Goal: Transaction & Acquisition: Purchase product/service

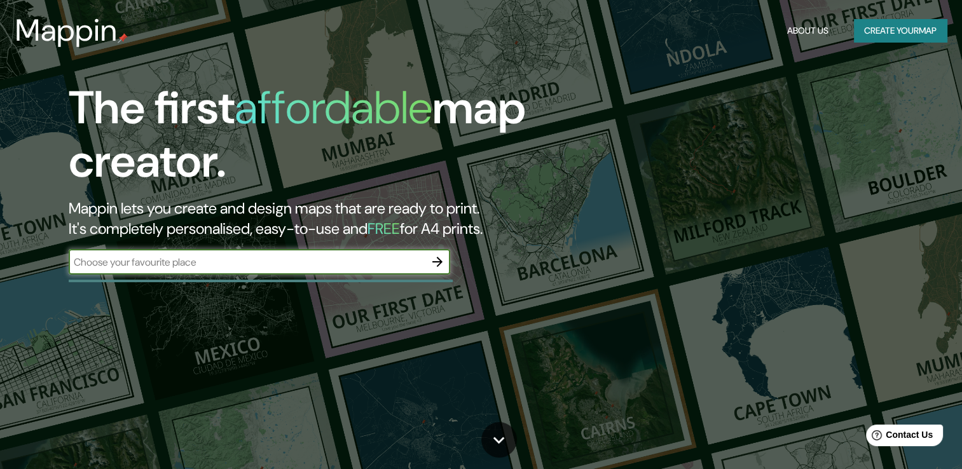
click at [376, 263] on input "text" at bounding box center [247, 262] width 356 height 15
type input "[GEOGRAPHIC_DATA]"
click at [432, 258] on icon "button" at bounding box center [437, 261] width 15 height 15
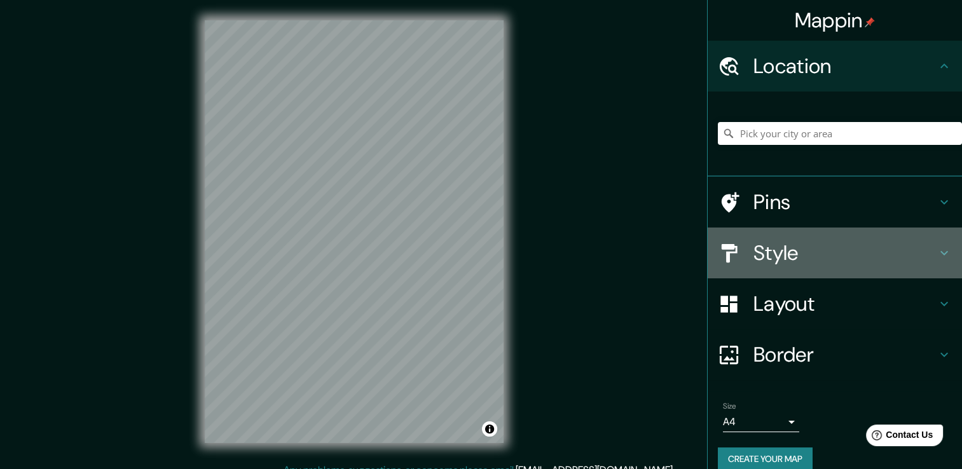
click at [834, 246] on h4 "Style" at bounding box center [844, 252] width 183 height 25
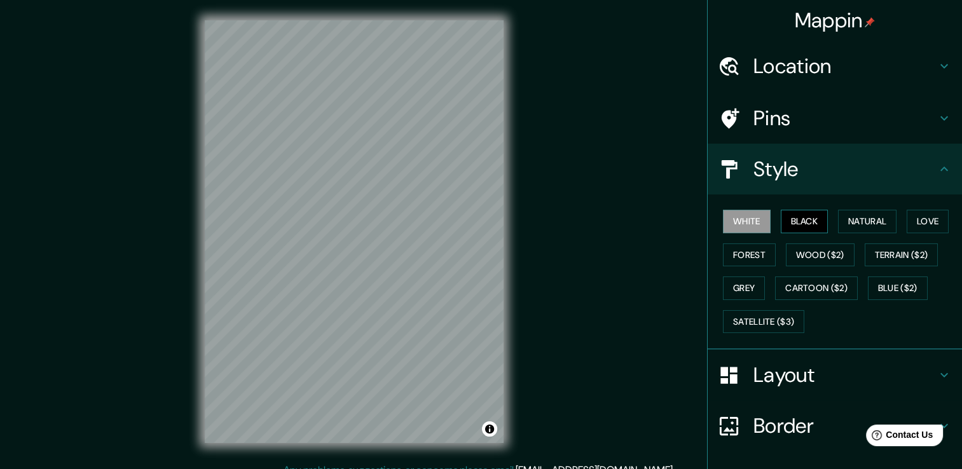
click at [809, 223] on button "Black" at bounding box center [805, 222] width 48 height 24
click at [875, 222] on button "Natural" at bounding box center [867, 222] width 58 height 24
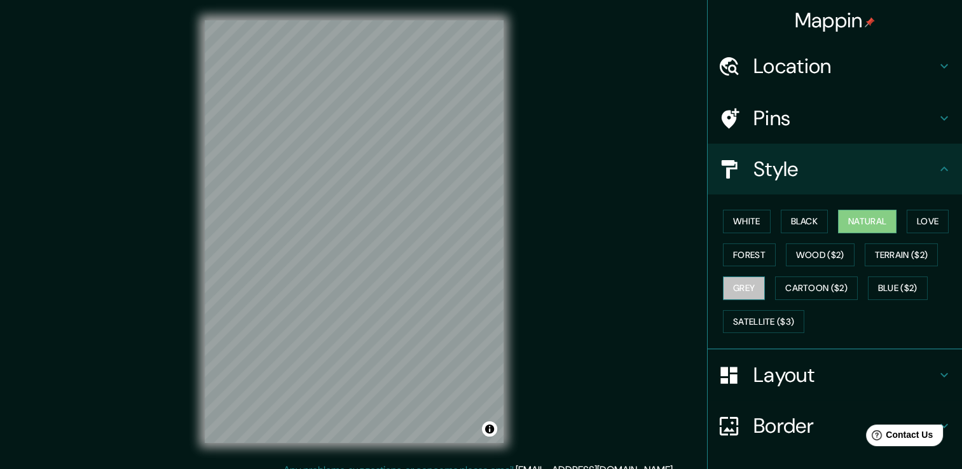
click at [739, 292] on button "Grey" at bounding box center [744, 289] width 42 height 24
click at [821, 246] on button "Wood ($2)" at bounding box center [820, 256] width 69 height 24
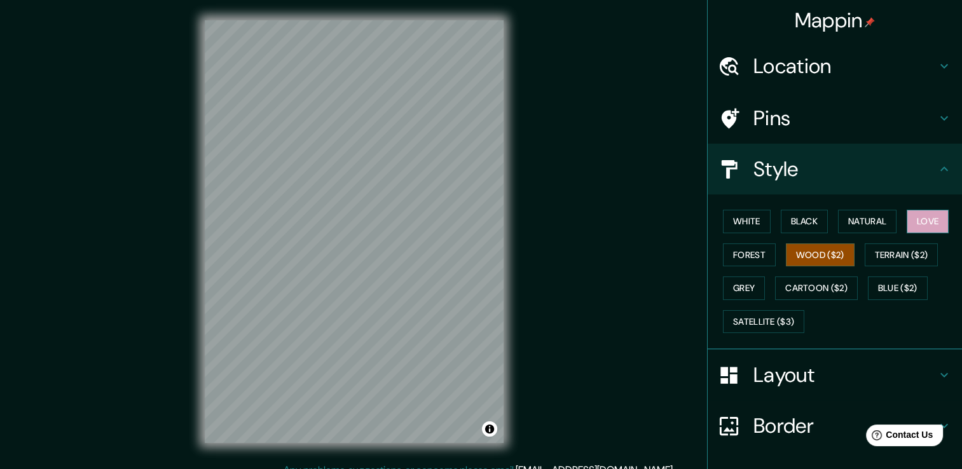
click at [931, 215] on button "Love" at bounding box center [928, 222] width 42 height 24
click at [914, 259] on button "Terrain ($2)" at bounding box center [902, 256] width 74 height 24
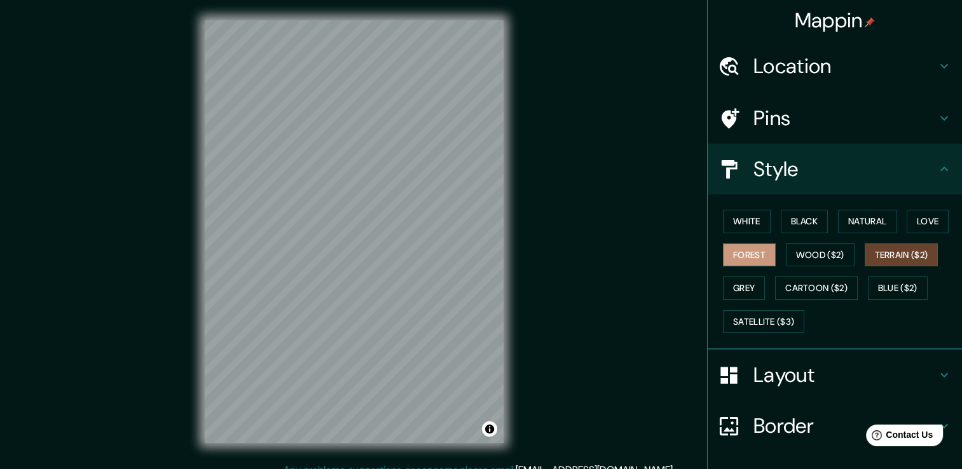
click at [762, 256] on button "Forest" at bounding box center [749, 256] width 53 height 24
click at [758, 230] on button "White" at bounding box center [747, 222] width 48 height 24
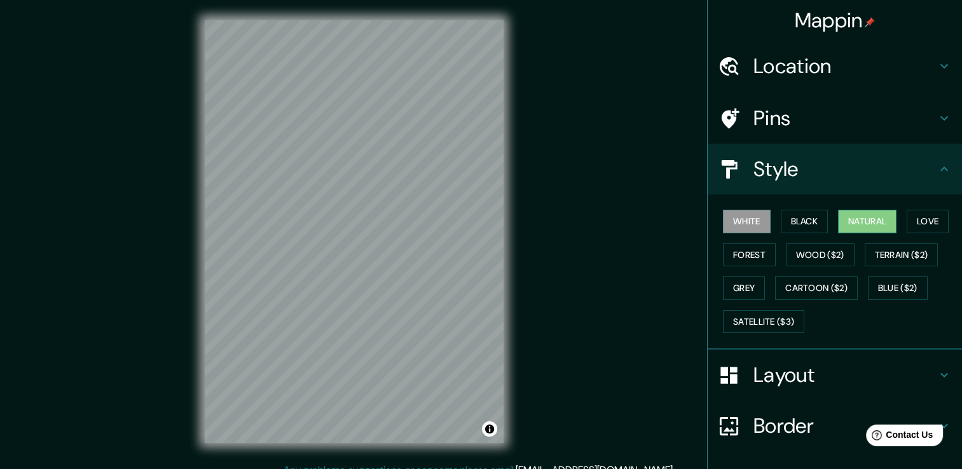
click at [854, 221] on button "Natural" at bounding box center [867, 222] width 58 height 24
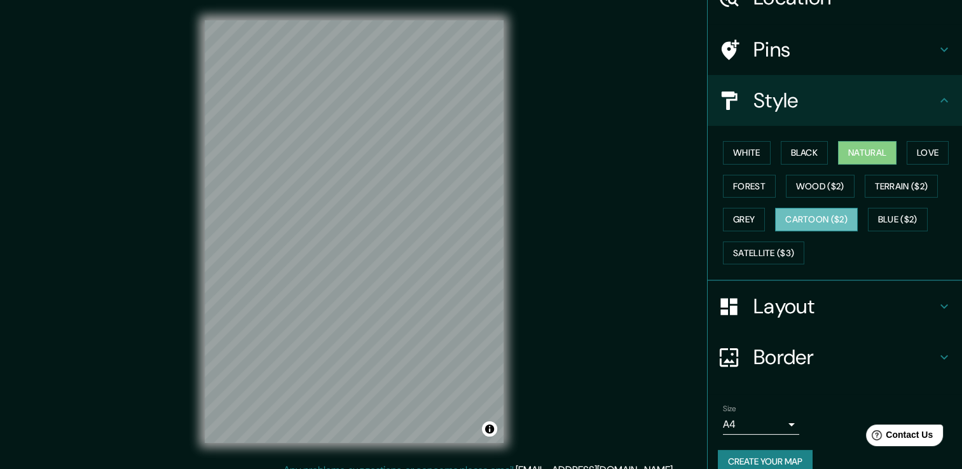
scroll to position [86, 0]
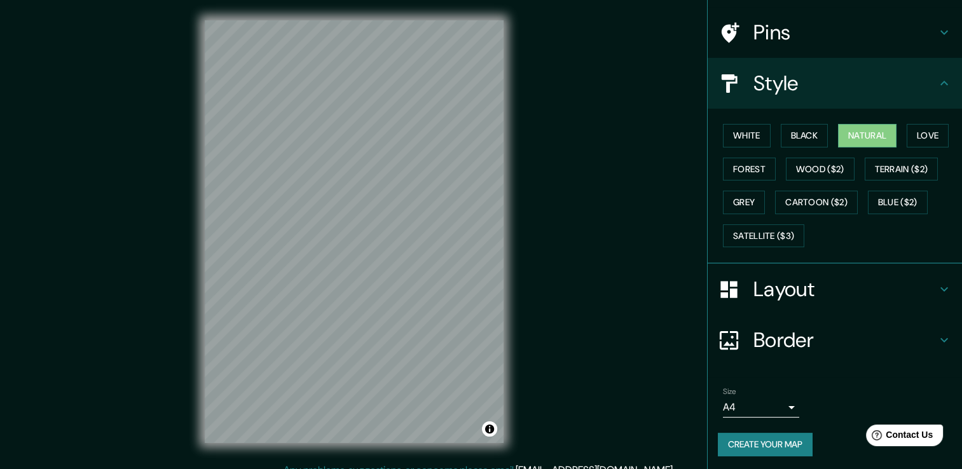
click at [867, 298] on h4 "Layout" at bounding box center [844, 289] width 183 height 25
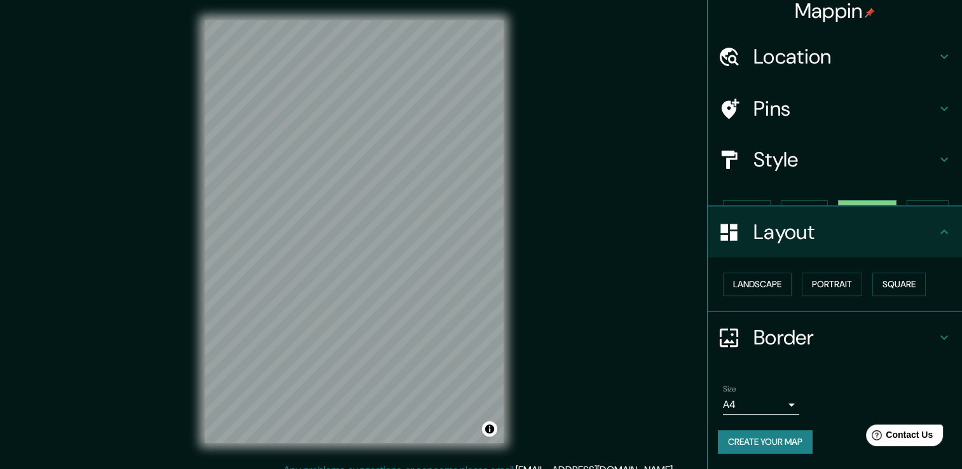
scroll to position [0, 0]
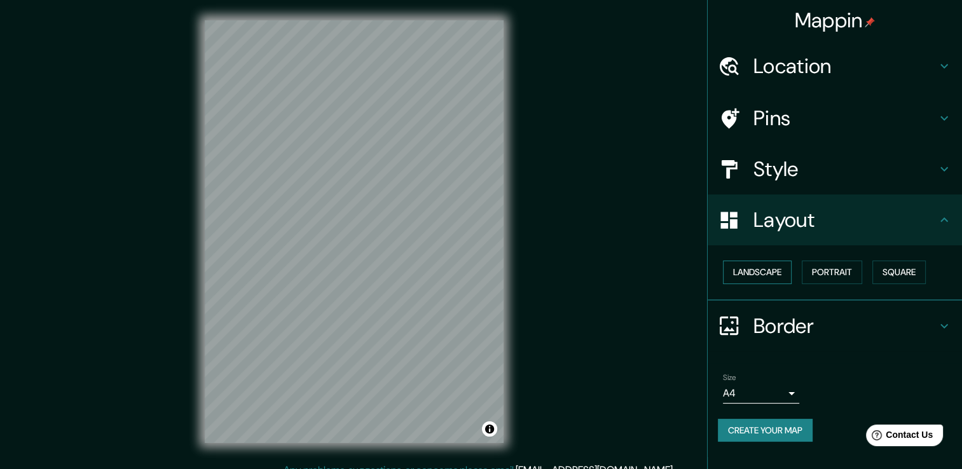
click at [772, 275] on button "Landscape" at bounding box center [757, 273] width 69 height 24
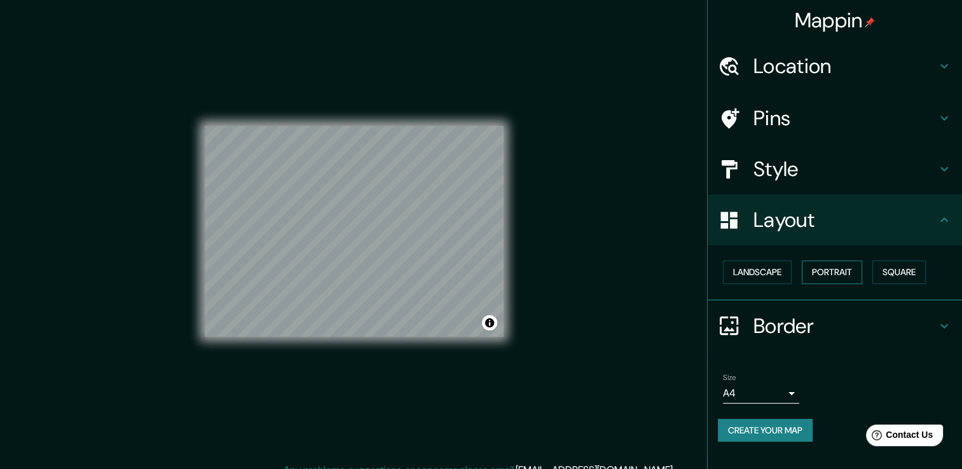
click at [834, 271] on button "Portrait" at bounding box center [832, 273] width 60 height 24
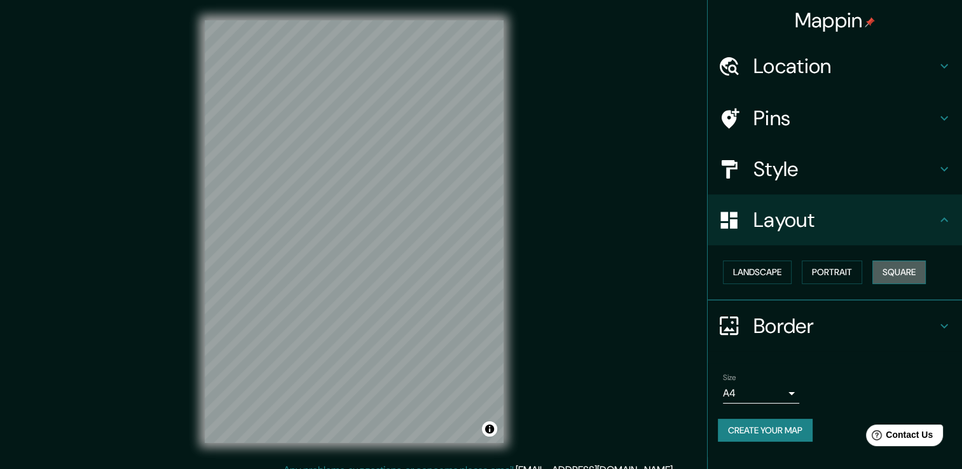
click at [902, 271] on button "Square" at bounding box center [898, 273] width 53 height 24
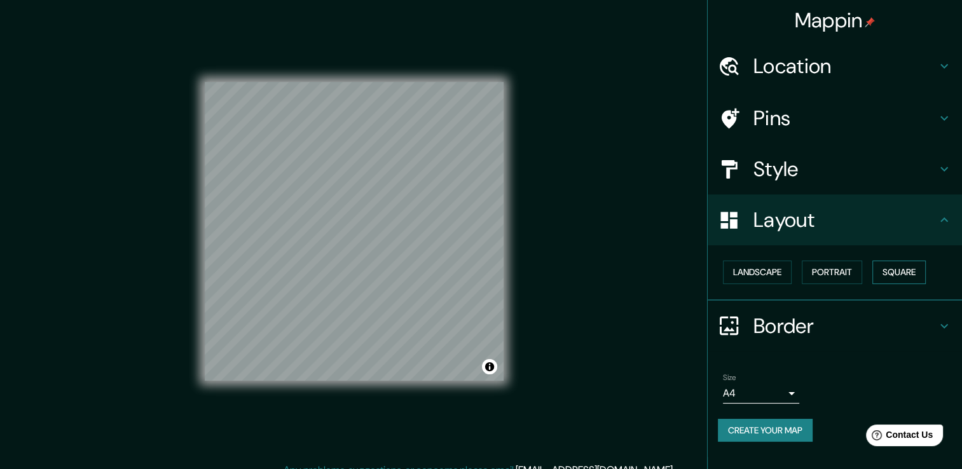
click at [902, 271] on button "Square" at bounding box center [898, 273] width 53 height 24
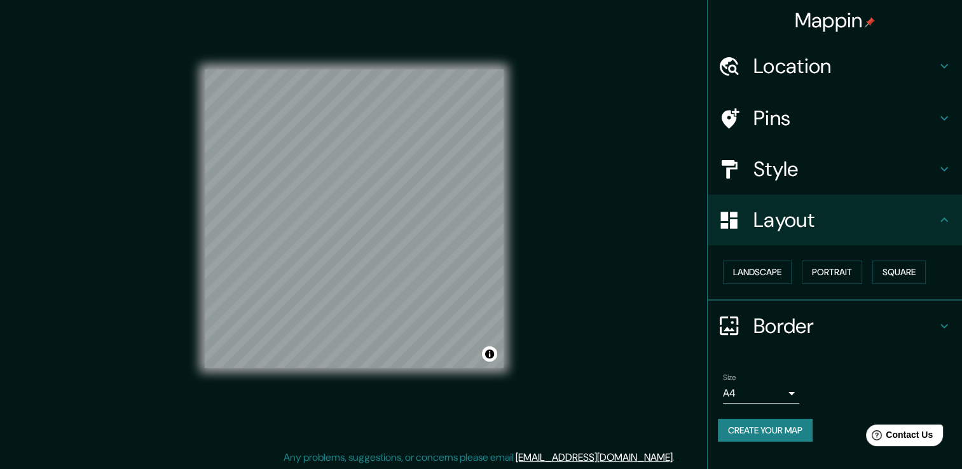
scroll to position [14, 0]
